Goal: Information Seeking & Learning: Check status

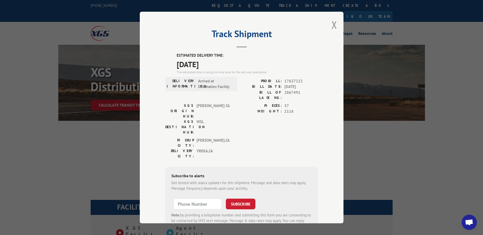
click at [328, 24] on div "Track Shipment ESTIMATED DELIVERY TIME: [DATE] The estimated time is using the …" at bounding box center [242, 118] width 204 height 212
click at [234, 9] on div "Track Shipment ESTIMATED DELIVERY TIME: [DATE] The estimated time is using the …" at bounding box center [241, 117] width 483 height 235
click at [229, 6] on div "Track Shipment ESTIMATED DELIVERY TIME: 10/07/2025 The estimated time is using …" at bounding box center [241, 117] width 483 height 235
click at [333, 27] on button "Close modal" at bounding box center [335, 24] width 6 height 13
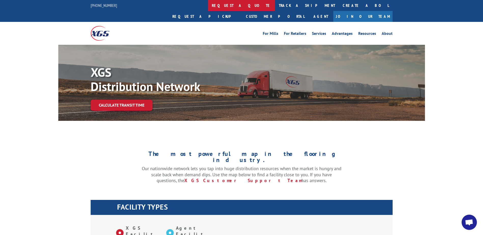
click at [208, 2] on link "request a quote" at bounding box center [241, 5] width 67 height 11
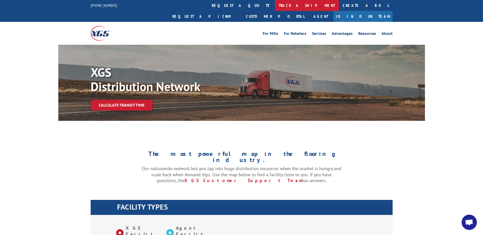
click at [275, 5] on link "track a shipment" at bounding box center [307, 5] width 64 height 11
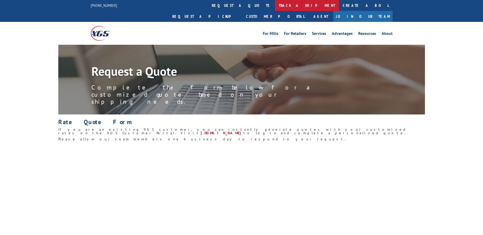
click at [275, 7] on link "track a shipment" at bounding box center [307, 5] width 64 height 11
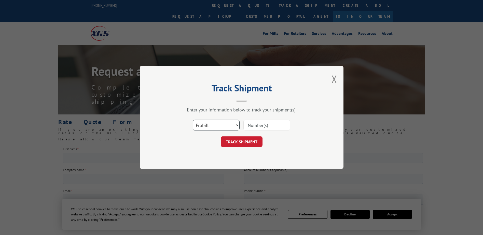
drag, startPoint x: 226, startPoint y: 126, endPoint x: 224, endPoint y: 129, distance: 3.5
click at [226, 126] on select "Select category... Probill BOL PO" at bounding box center [216, 125] width 47 height 11
select select "bol"
click at [193, 120] on select "Select category... Probill BOL PO" at bounding box center [216, 125] width 47 height 11
click at [254, 129] on input at bounding box center [266, 125] width 47 height 11
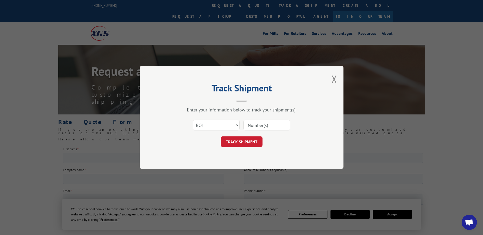
paste input "Shipment 0002874363 / 1"
drag, startPoint x: 269, startPoint y: 125, endPoint x: 234, endPoint y: 125, distance: 34.9
click at [234, 125] on div "Select category... Probill BOL PO Shipment 0002874363" at bounding box center [241, 125] width 153 height 17
type input "2874363"
click at [243, 142] on button "TRACK SHIPMENT" at bounding box center [242, 142] width 42 height 11
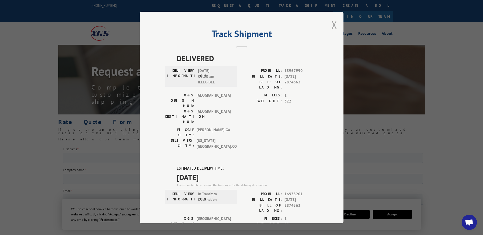
click at [332, 26] on button "Close modal" at bounding box center [335, 24] width 6 height 13
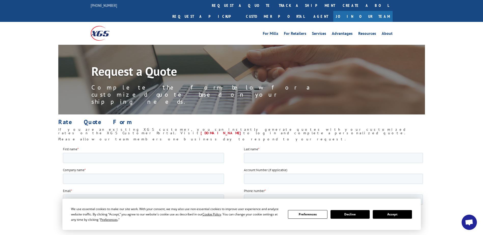
click at [98, 26] on img at bounding box center [100, 33] width 19 height 15
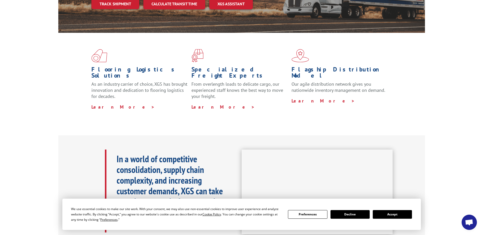
scroll to position [127, 0]
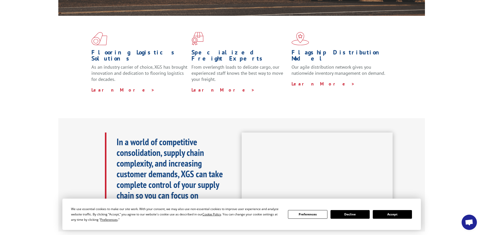
click at [390, 217] on button "Accept" at bounding box center [392, 214] width 39 height 9
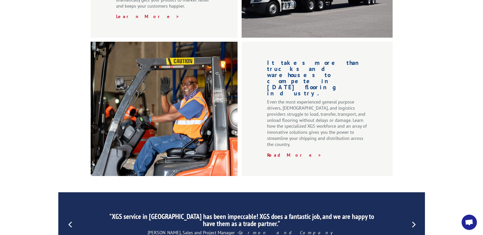
scroll to position [637, 0]
